Goal: Transaction & Acquisition: Book appointment/travel/reservation

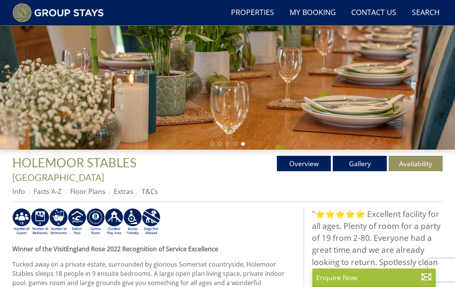
scroll to position [156, 0]
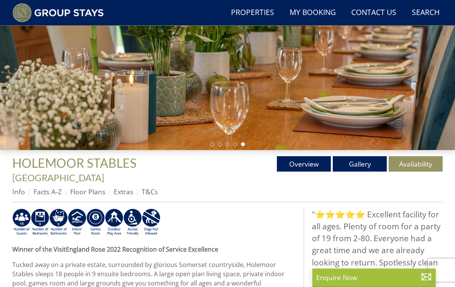
click at [360, 166] on link "Gallery" at bounding box center [360, 163] width 54 height 15
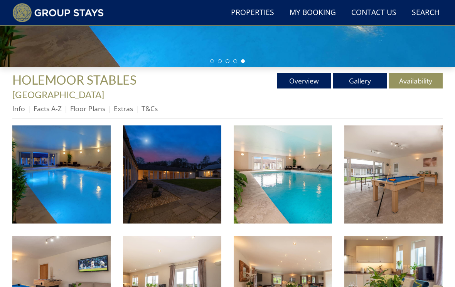
scroll to position [240, 0]
click at [86, 177] on img at bounding box center [61, 175] width 98 height 98
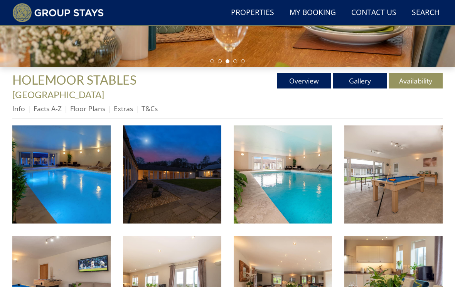
click at [126, 104] on link "Extras" at bounding box center [123, 108] width 19 height 9
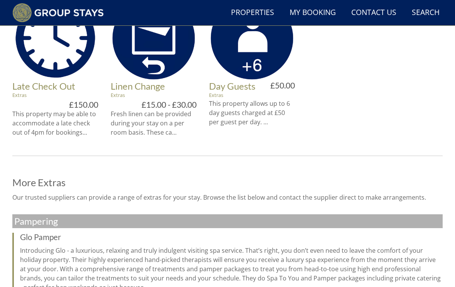
scroll to position [426, 0]
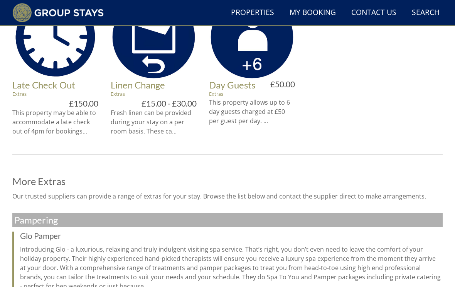
click at [173, 120] on p "Fresh linen can be provided during your stay on a per room basis. These ca..." at bounding box center [154, 122] width 86 height 28
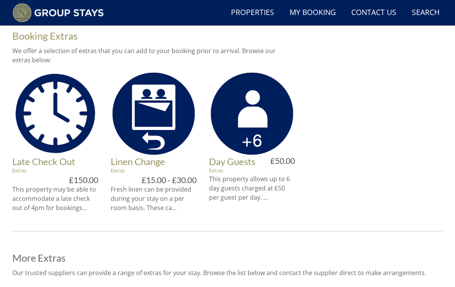
scroll to position [349, 0]
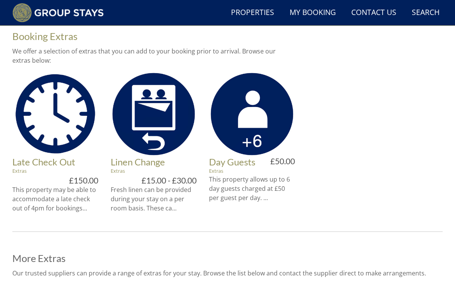
click at [69, 156] on link "Late Check Out" at bounding box center [43, 161] width 63 height 11
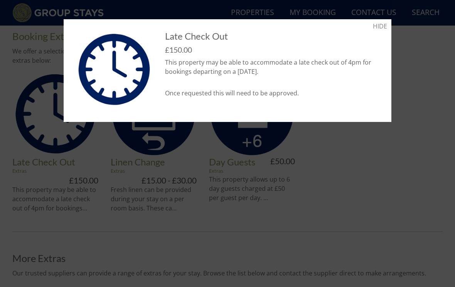
click at [378, 27] on link "HIDE" at bounding box center [380, 26] width 14 height 9
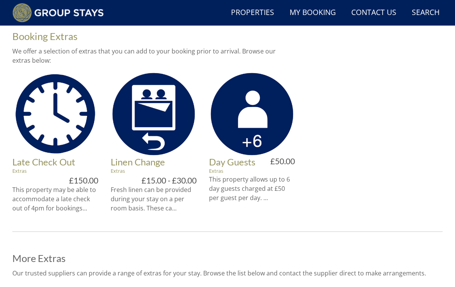
click at [145, 156] on link "Linen Change" at bounding box center [138, 161] width 54 height 11
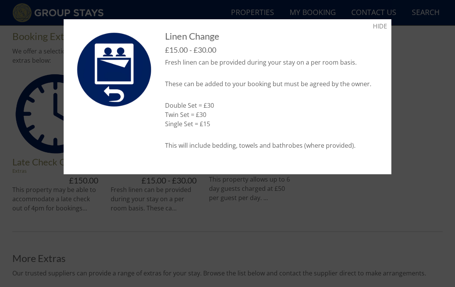
click at [382, 29] on link "HIDE" at bounding box center [380, 26] width 14 height 9
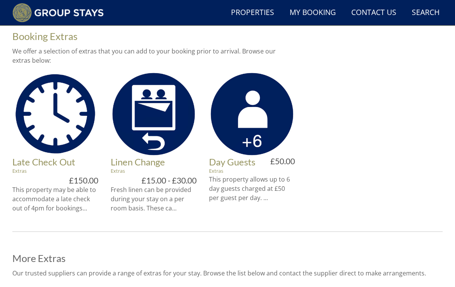
click at [243, 156] on link "Day Guests" at bounding box center [232, 161] width 46 height 11
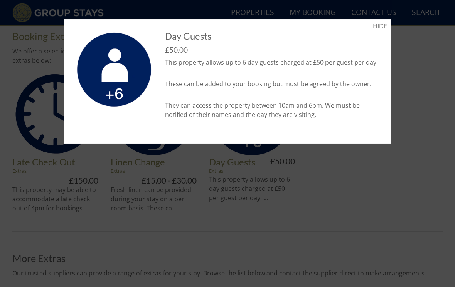
click at [379, 26] on link "HIDE" at bounding box center [380, 26] width 14 height 9
